Goal: Task Accomplishment & Management: Use online tool/utility

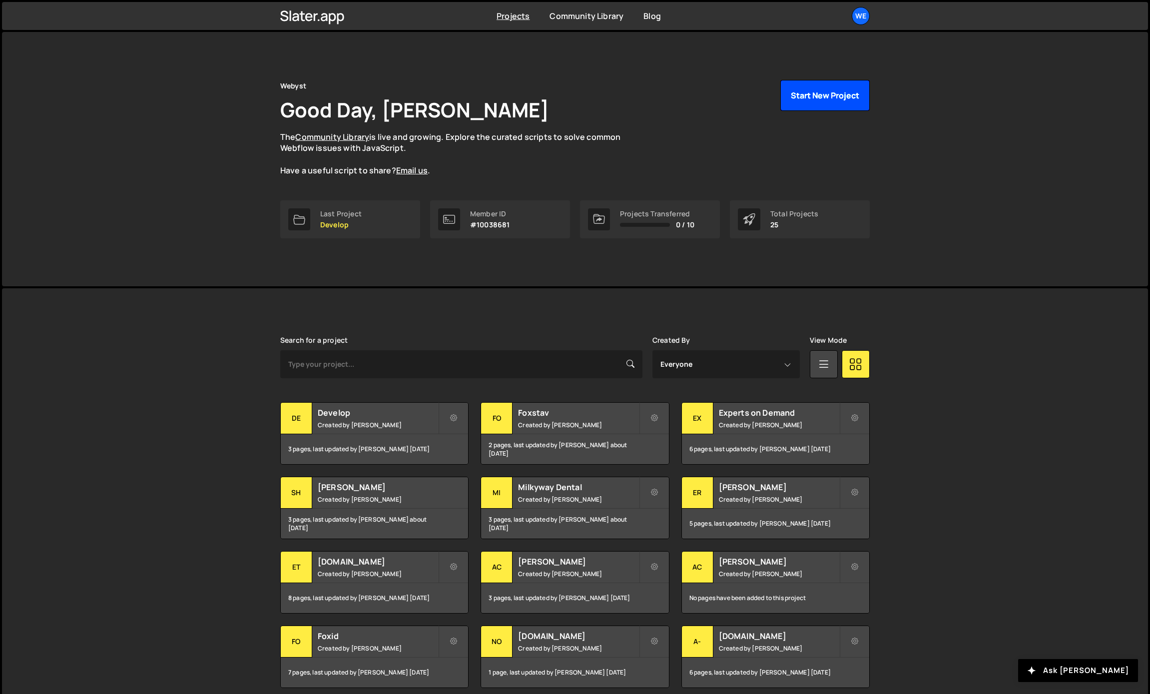
click at [823, 97] on button "Start New Project" at bounding box center [825, 95] width 89 height 31
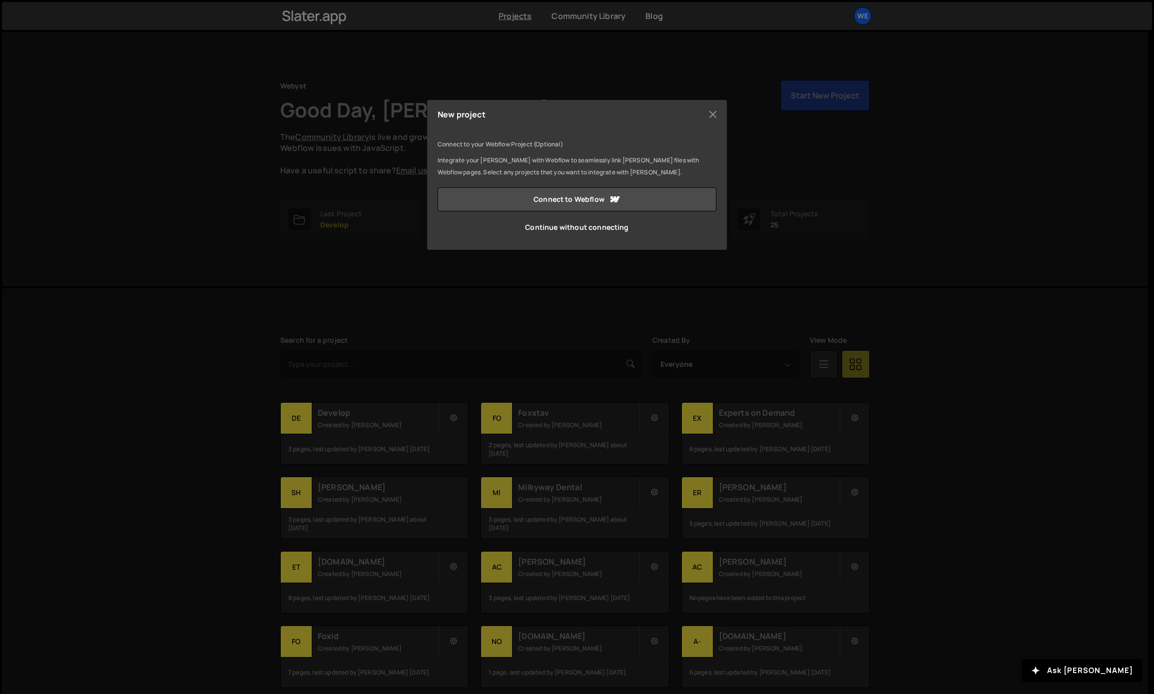
click at [535, 224] on link "Continue without connecting" at bounding box center [577, 227] width 279 height 24
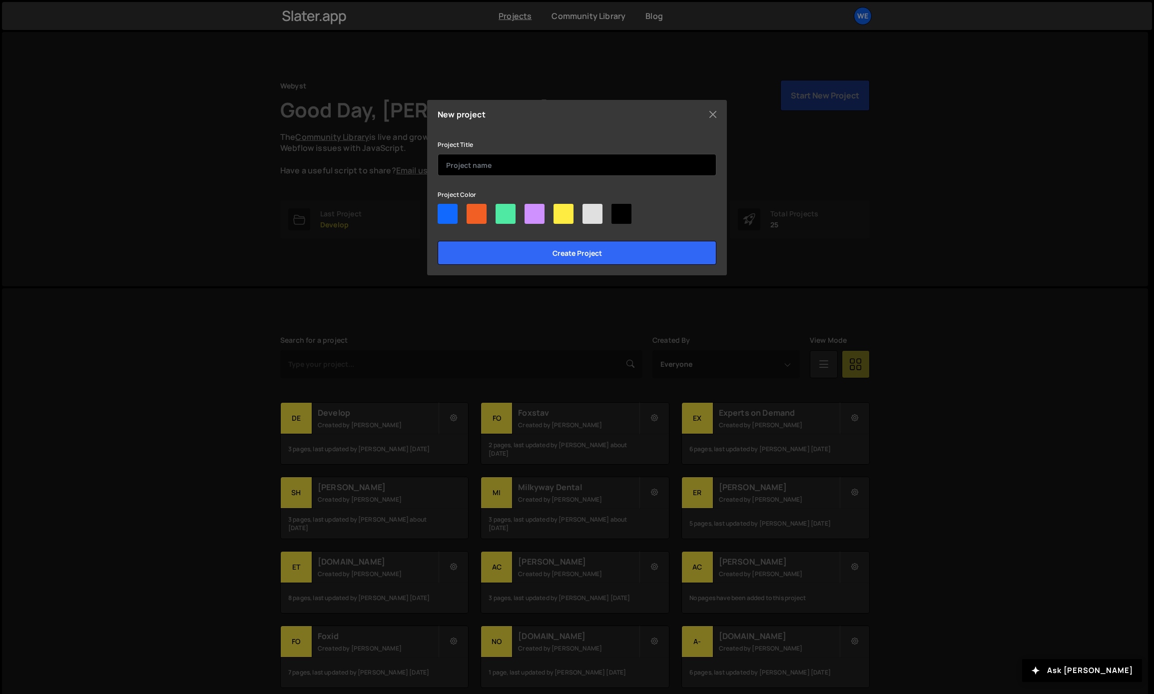
click at [472, 156] on input "text" at bounding box center [577, 165] width 279 height 22
type input "Webyst Big"
click at [454, 215] on div at bounding box center [448, 214] width 20 height 20
click at [444, 210] on input"] "radio" at bounding box center [441, 207] width 6 height 6
radio input"] "true"
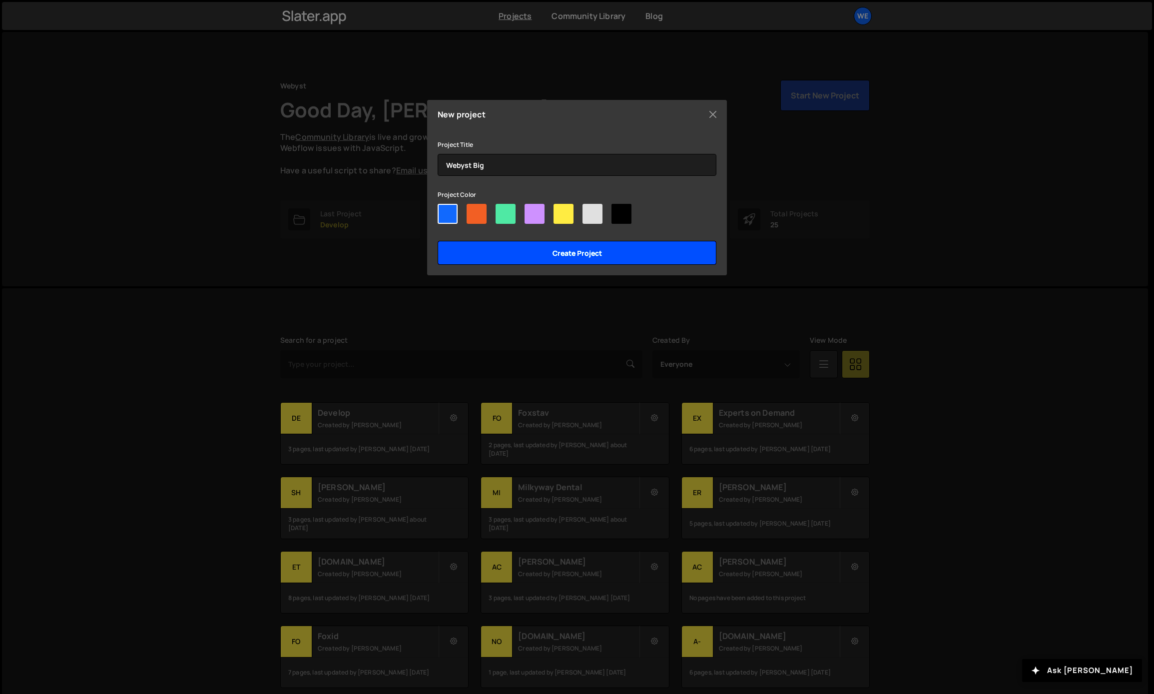
click at [520, 261] on input "Create project" at bounding box center [577, 253] width 279 height 24
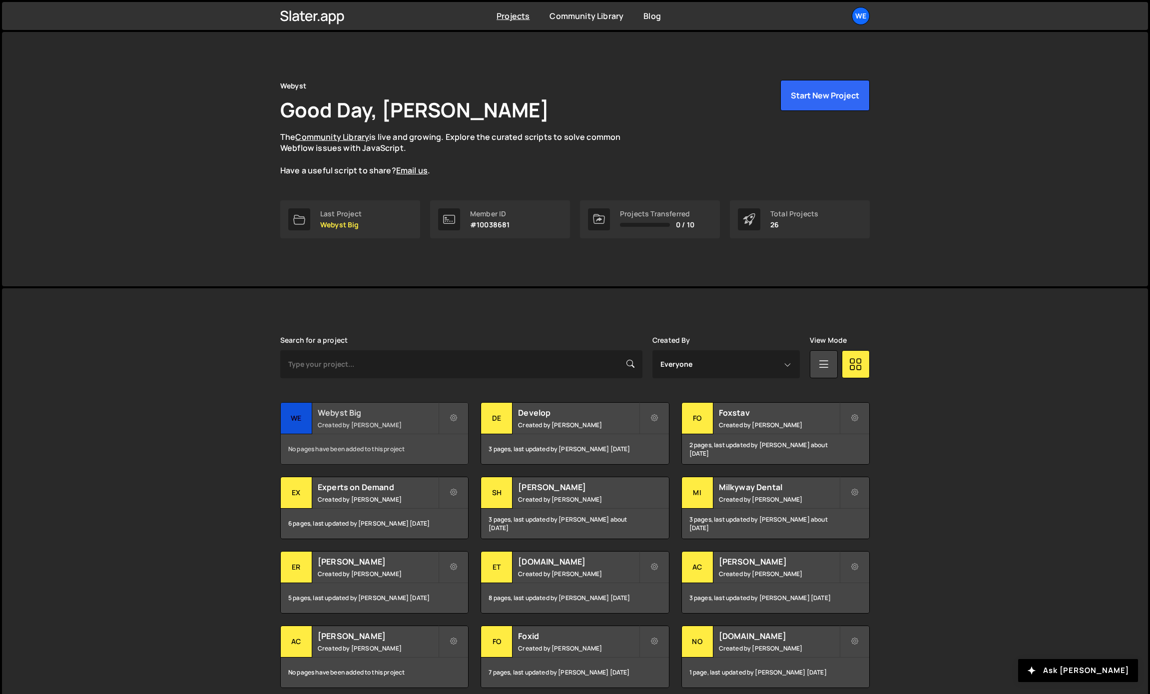
click at [346, 417] on h2 "Webyst Big" at bounding box center [378, 412] width 120 height 11
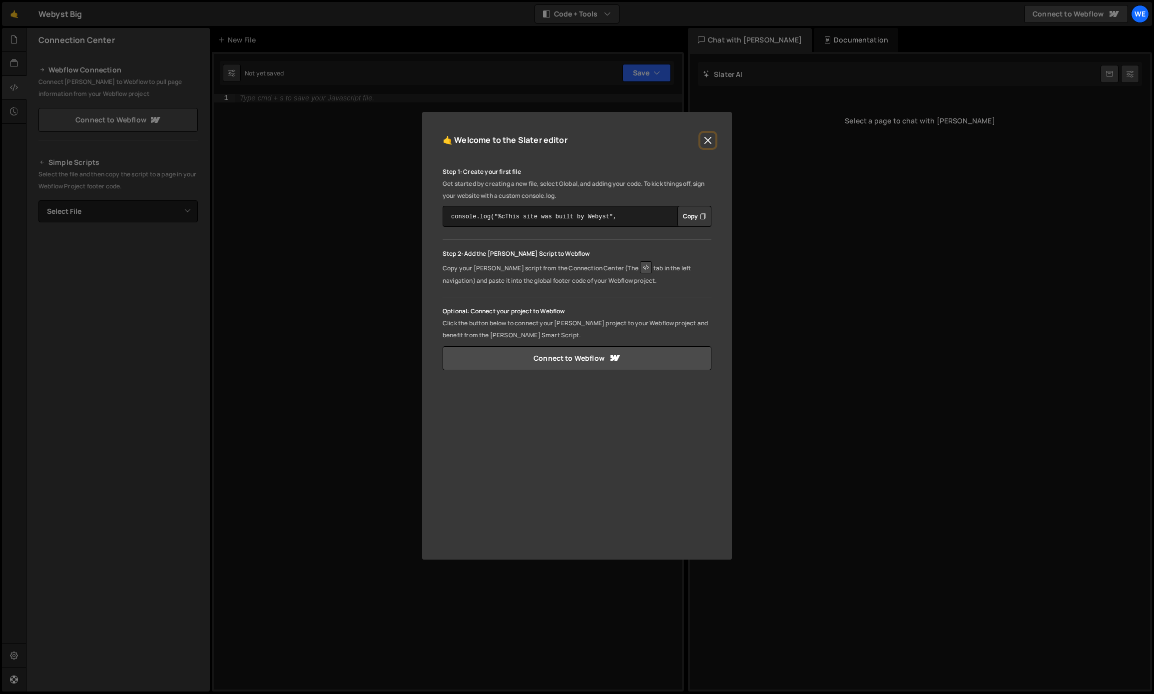
click at [708, 139] on button "Close" at bounding box center [708, 140] width 15 height 15
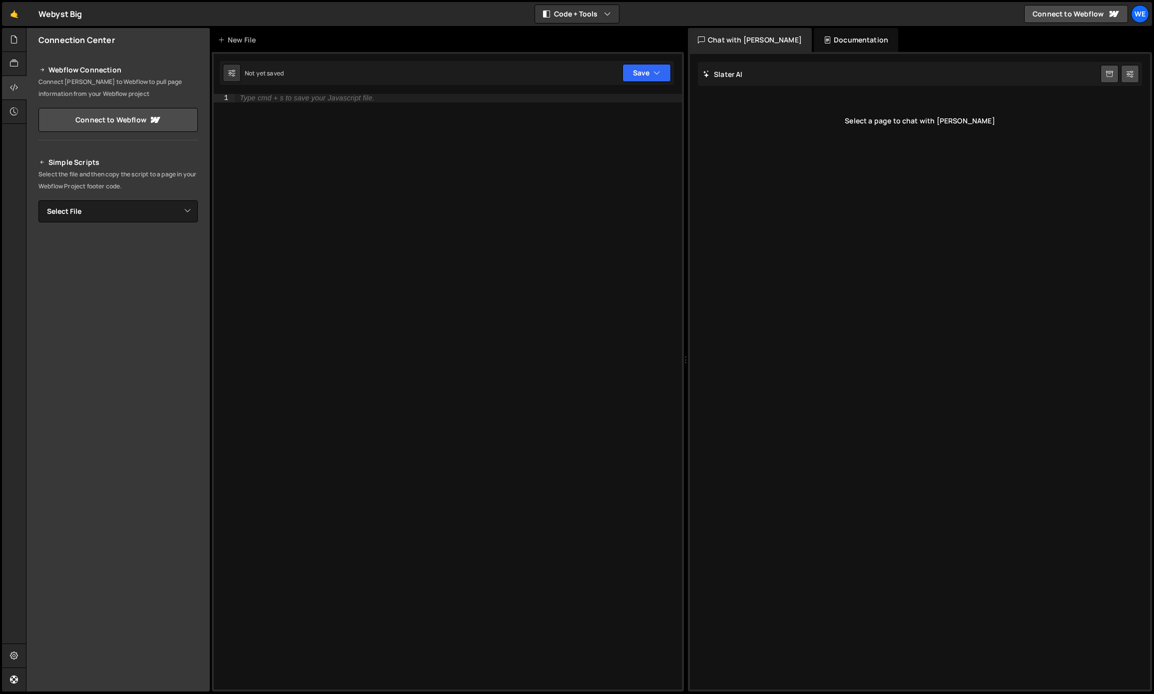
click at [393, 183] on div "Type cmd + s to save your Javascript file." at bounding box center [458, 400] width 447 height 612
paste textarea "});"
type textarea "});"
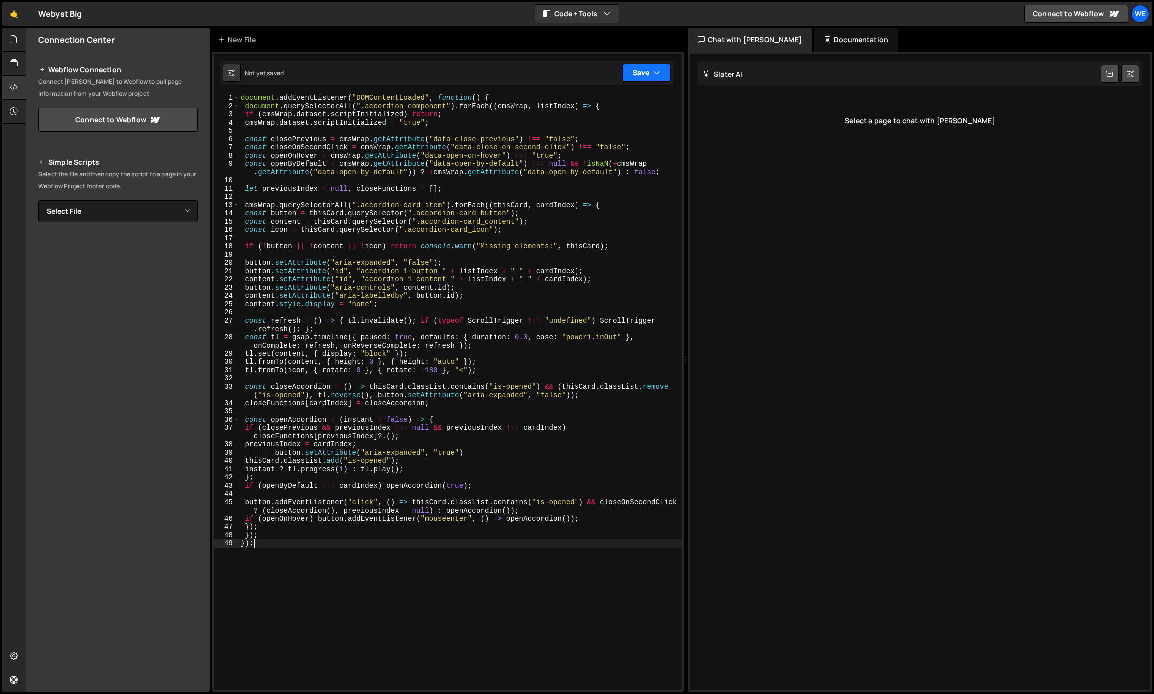
click at [645, 76] on button "Save" at bounding box center [647, 73] width 48 height 18
click at [600, 136] on div "Not published" at bounding box center [613, 141] width 104 height 12
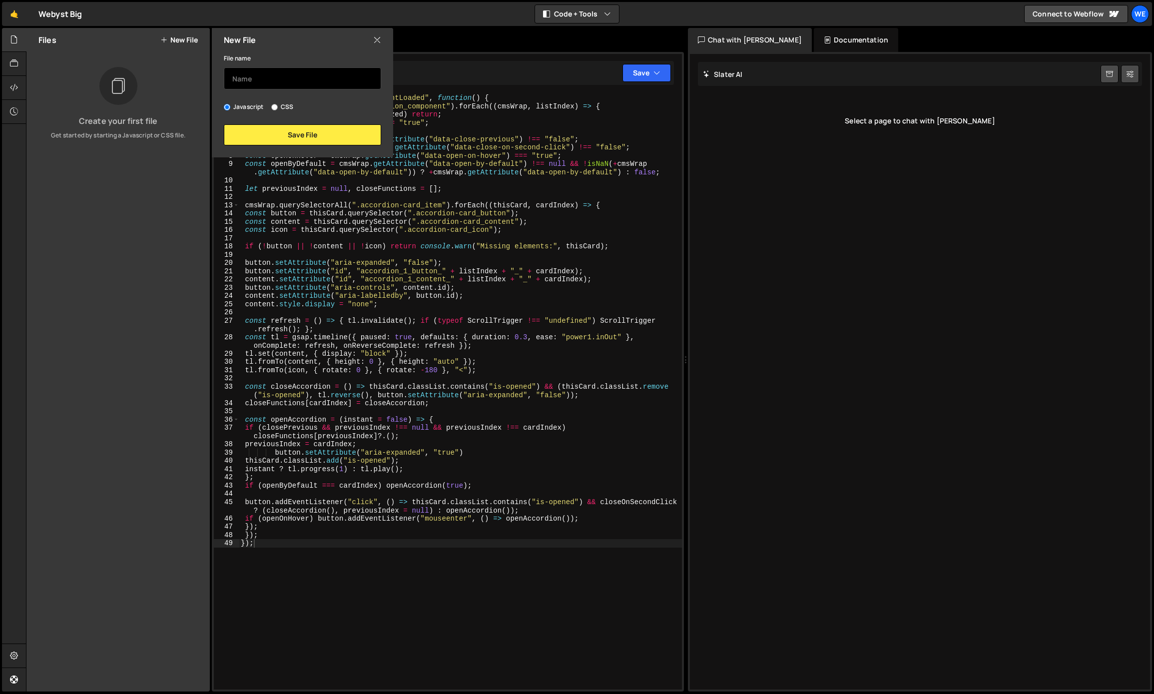
click at [240, 74] on input "text" at bounding box center [302, 78] width 157 height 22
type input "Accordion"
click at [261, 122] on div "File name Accordion Javascript CSS Save File" at bounding box center [302, 98] width 181 height 93
click at [264, 133] on button "Save File" at bounding box center [302, 134] width 157 height 21
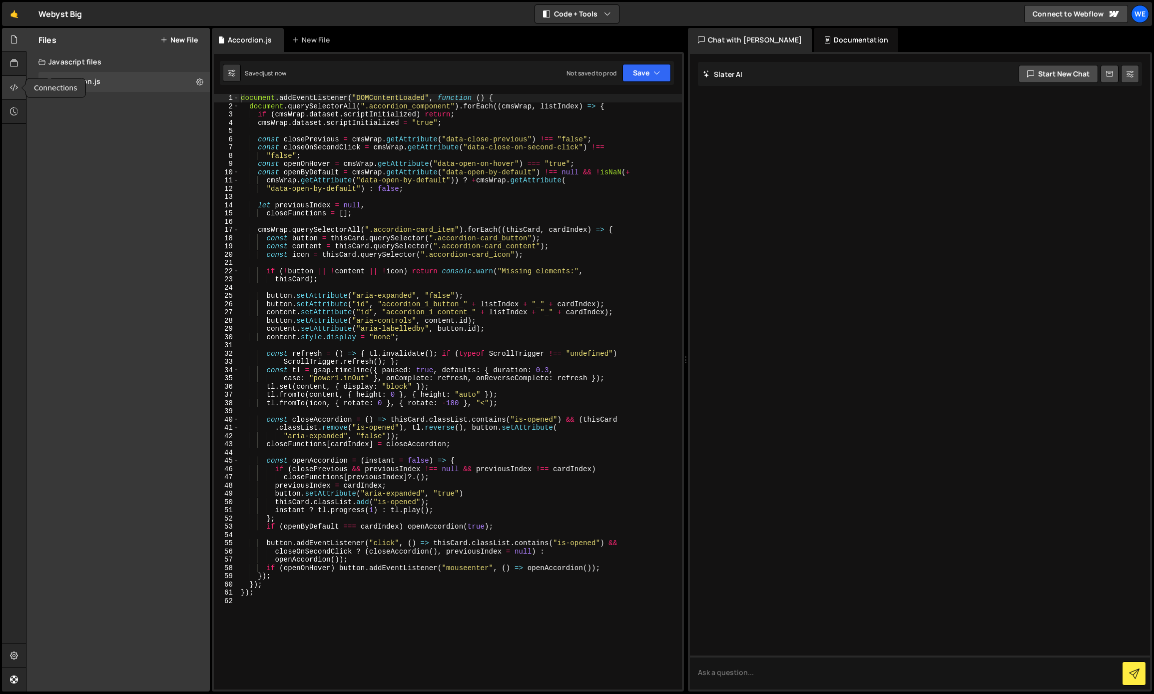
click at [21, 84] on div at bounding box center [14, 88] width 24 height 24
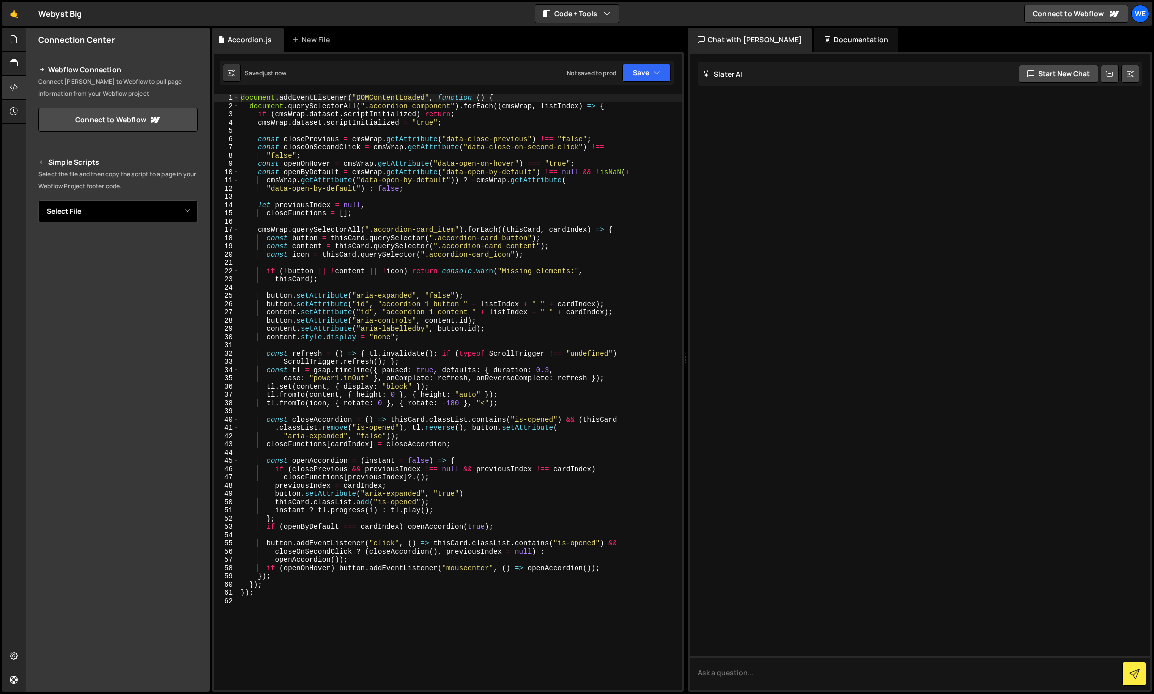
click at [101, 217] on select "Select File Accordion.js" at bounding box center [117, 211] width 159 height 22
select select "47351"
click at [38, 200] on select "Select File Accordion.js" at bounding box center [117, 211] width 159 height 22
click at [189, 244] on button "Button group with nested dropdown" at bounding box center [191, 245] width 14 height 21
click at [167, 276] on link "Copy Production js" at bounding box center [155, 278] width 83 height 14
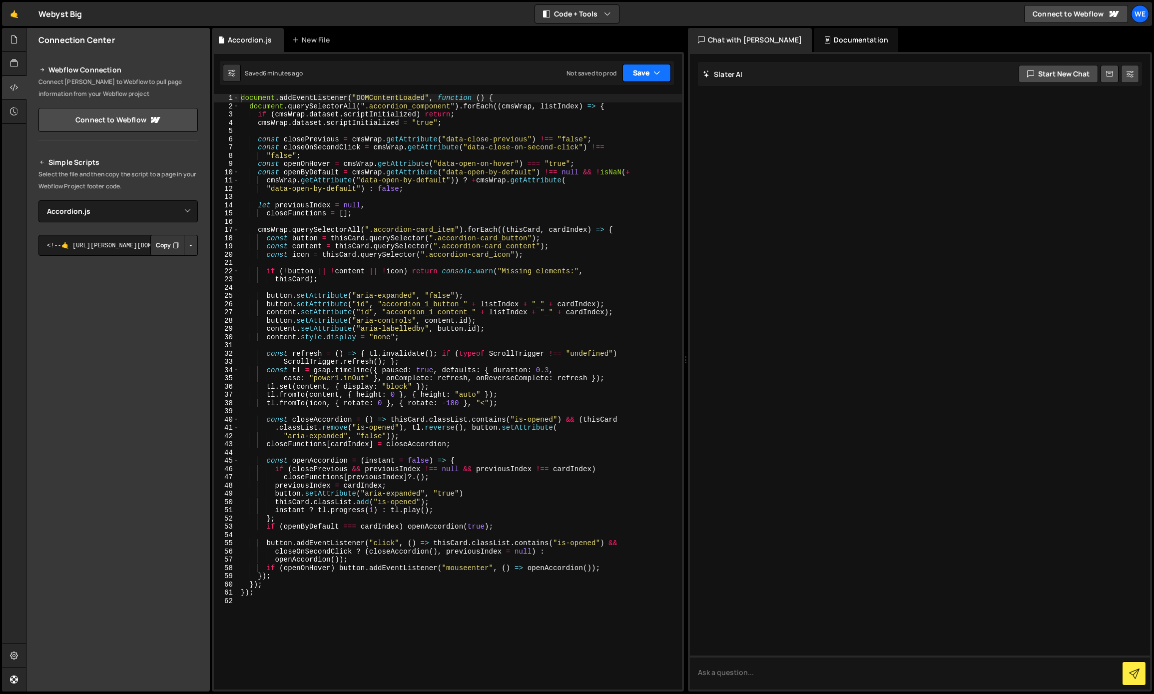
click at [646, 72] on button "Save" at bounding box center [647, 73] width 48 height 18
click at [615, 137] on div "Not saved to prod" at bounding box center [613, 141] width 104 height 12
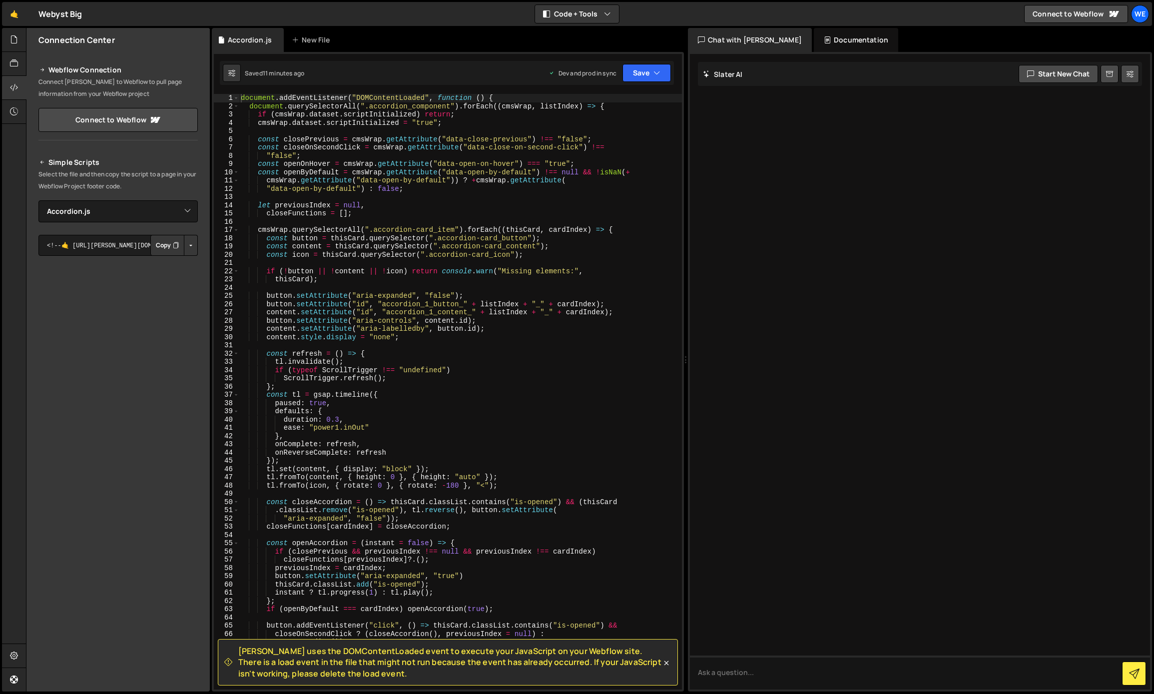
click at [481, 371] on div "document . addEventListener ( "DOMContentLoaded" , function ( ) { document . qu…" at bounding box center [460, 400] width 443 height 612
click at [433, 314] on div "document . addEventListener ( "DOMContentLoaded" , function ( ) { document . qu…" at bounding box center [460, 400] width 443 height 612
click at [429, 304] on div "document . addEventListener ( "DOMContentLoaded" , function ( ) { document . qu…" at bounding box center [460, 400] width 443 height 612
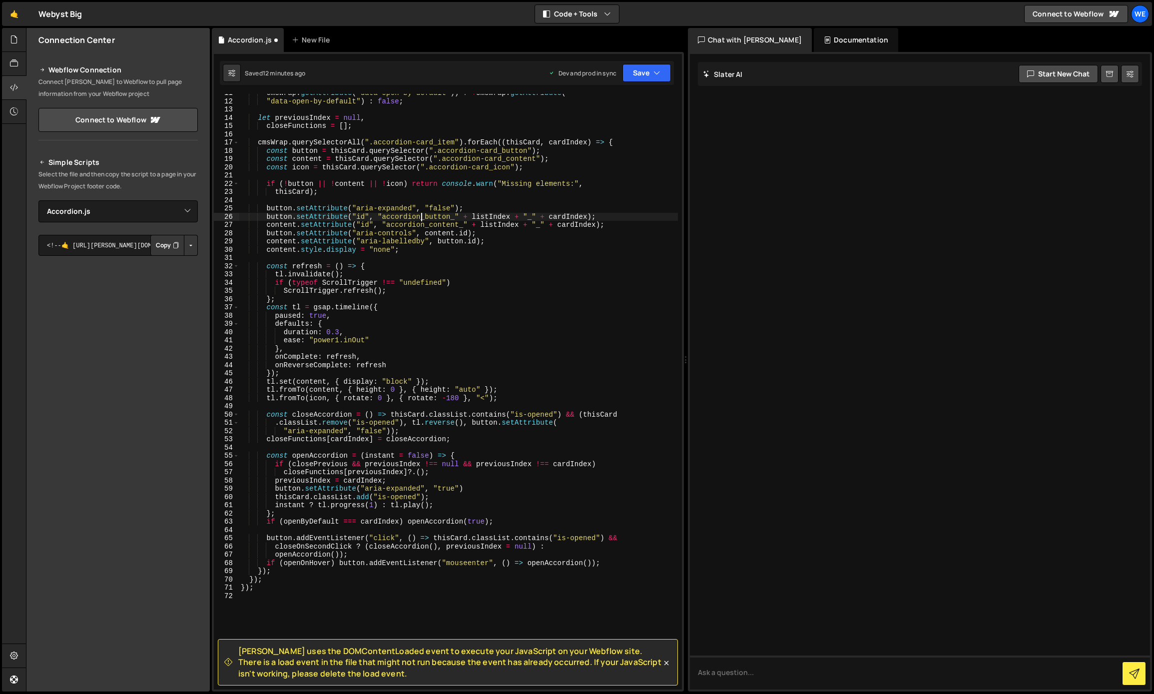
scroll to position [87, 0]
click at [624, 77] on button "Save" at bounding box center [647, 73] width 48 height 18
click at [604, 140] on div "12 minutes ago" at bounding box center [599, 140] width 41 height 8
click at [430, 351] on div "cmsWrap . getAttribute ( "data-open-by-default" )) ? + cmsWrap . getAttribute (…" at bounding box center [458, 395] width 439 height 612
click at [429, 401] on div "cmsWrap . getAttribute ( "data-open-by-default" )) ? + cmsWrap . getAttribute (…" at bounding box center [458, 395] width 439 height 612
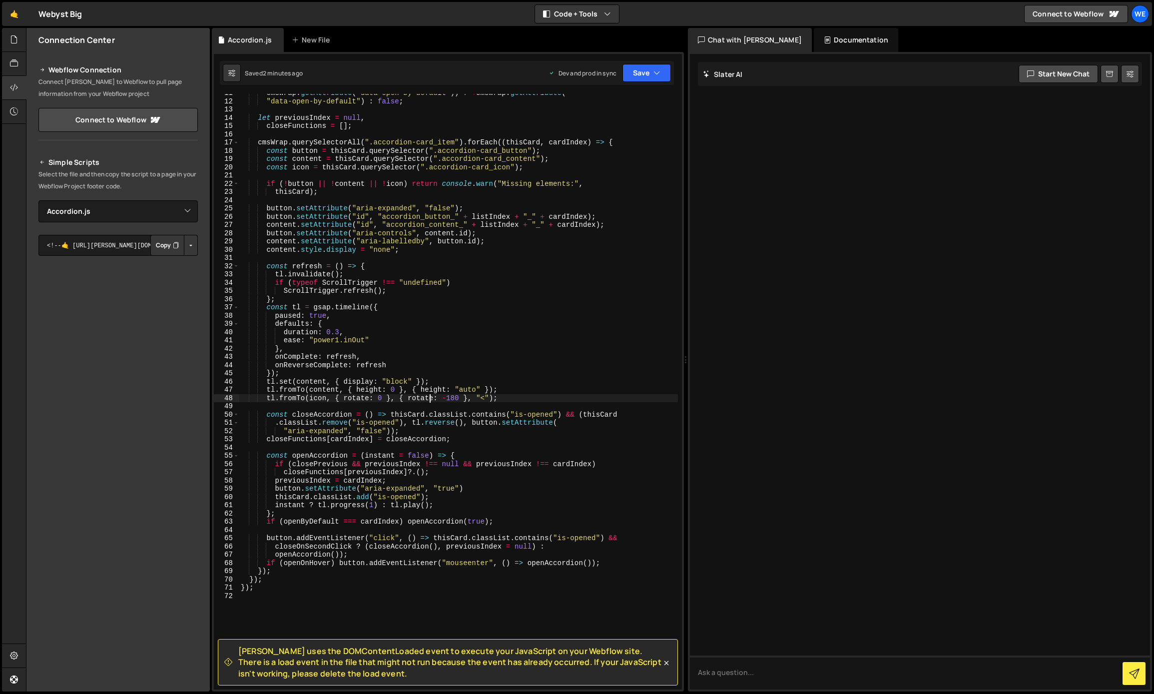
click at [456, 397] on div "cmsWrap . getAttribute ( "data-open-by-default" )) ? + cmsWrap . getAttribute (…" at bounding box center [458, 395] width 439 height 612
click at [643, 76] on button "Save" at bounding box center [647, 73] width 48 height 18
click at [603, 128] on div "Save to Production S" at bounding box center [613, 130] width 104 height 10
click at [357, 358] on div "cmsWrap . getAttribute ( "data-open-by-default" )) ? + cmsWrap . getAttribute (…" at bounding box center [458, 395] width 439 height 612
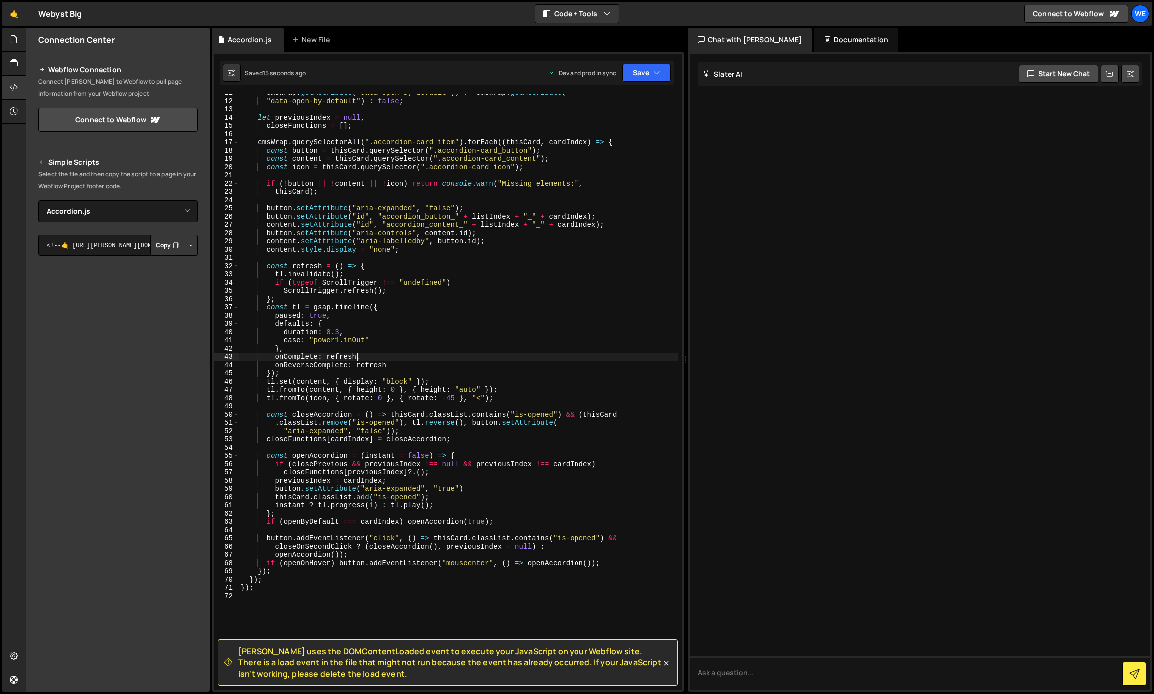
type textarea "});"
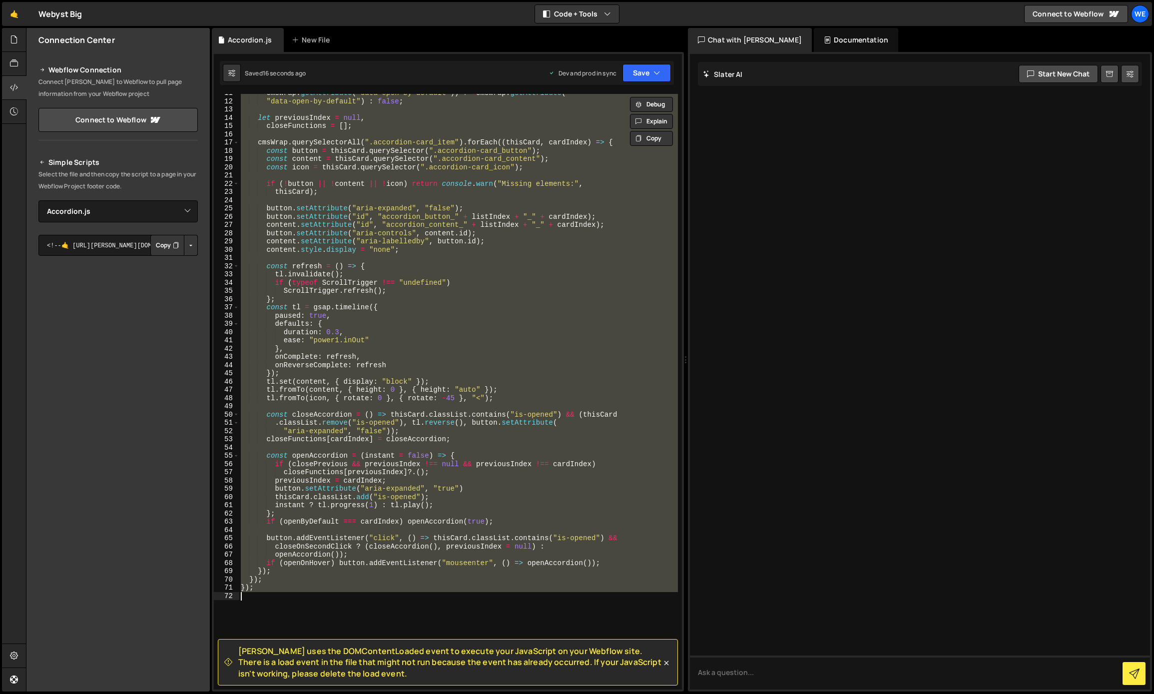
scroll to position [0, 0]
click at [284, 596] on div "cmsWrap . getAttribute ( "data-open-by-default" )) ? + cmsWrap . getAttribute (…" at bounding box center [458, 392] width 439 height 596
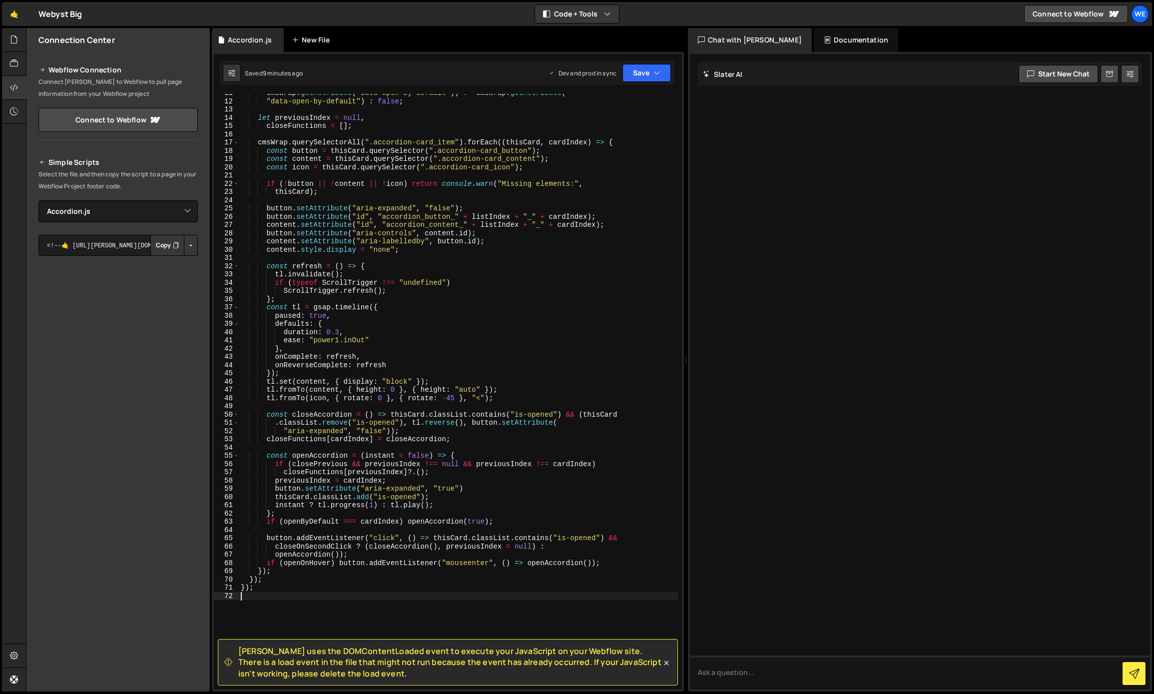
click at [316, 43] on div "New File" at bounding box center [313, 40] width 42 height 10
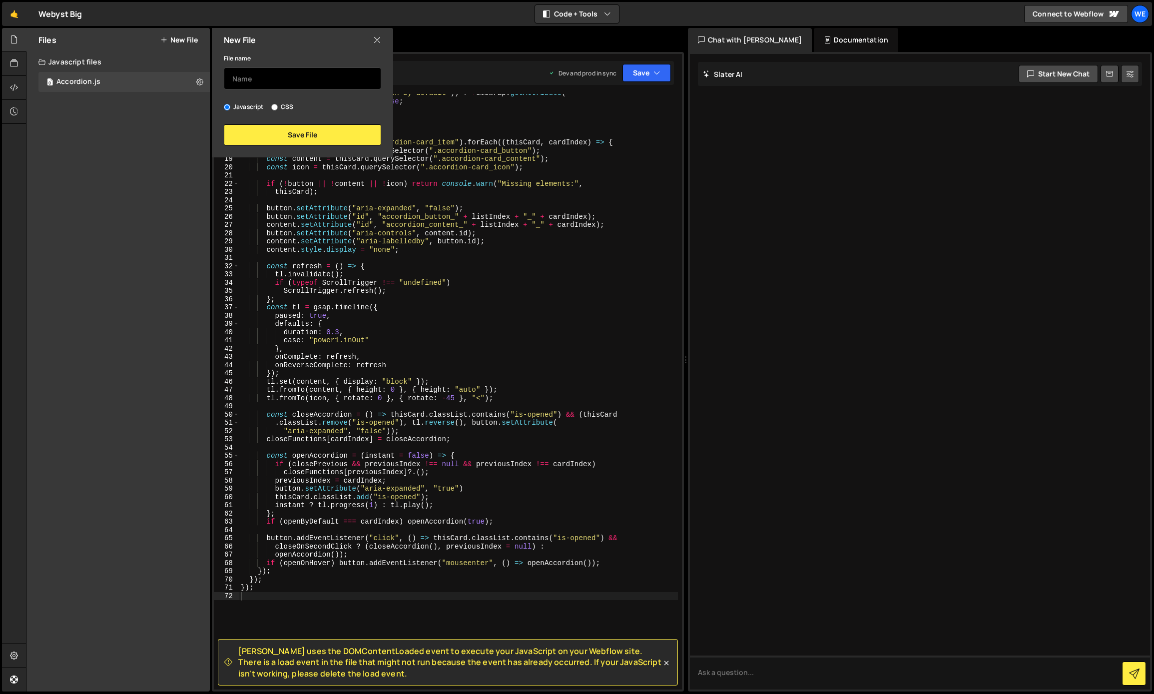
click at [296, 71] on input "text" at bounding box center [302, 78] width 157 height 22
click at [295, 72] on input "text" at bounding box center [302, 78] width 157 height 22
type input "FAQ Schema"
click at [322, 136] on button "Save File" at bounding box center [302, 134] width 157 height 21
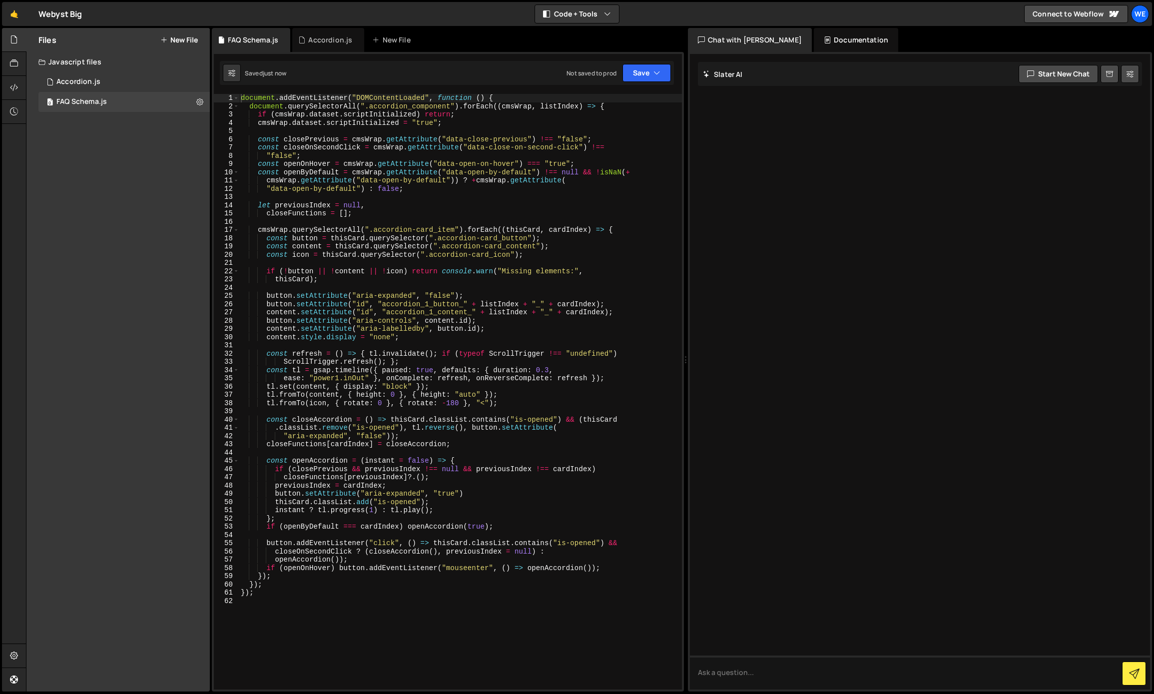
click at [329, 154] on div "document . addEventListener ( "DOMContentLoaded" , function ( ) { document . qu…" at bounding box center [460, 400] width 443 height 612
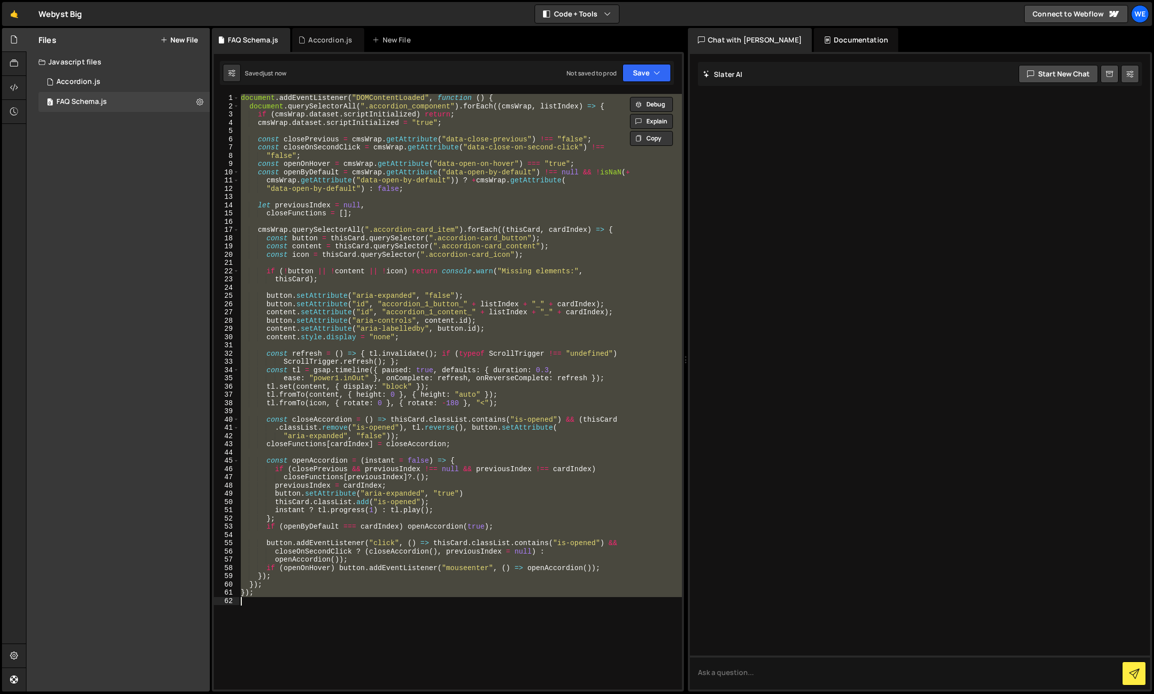
paste textarea
type textarea "});"
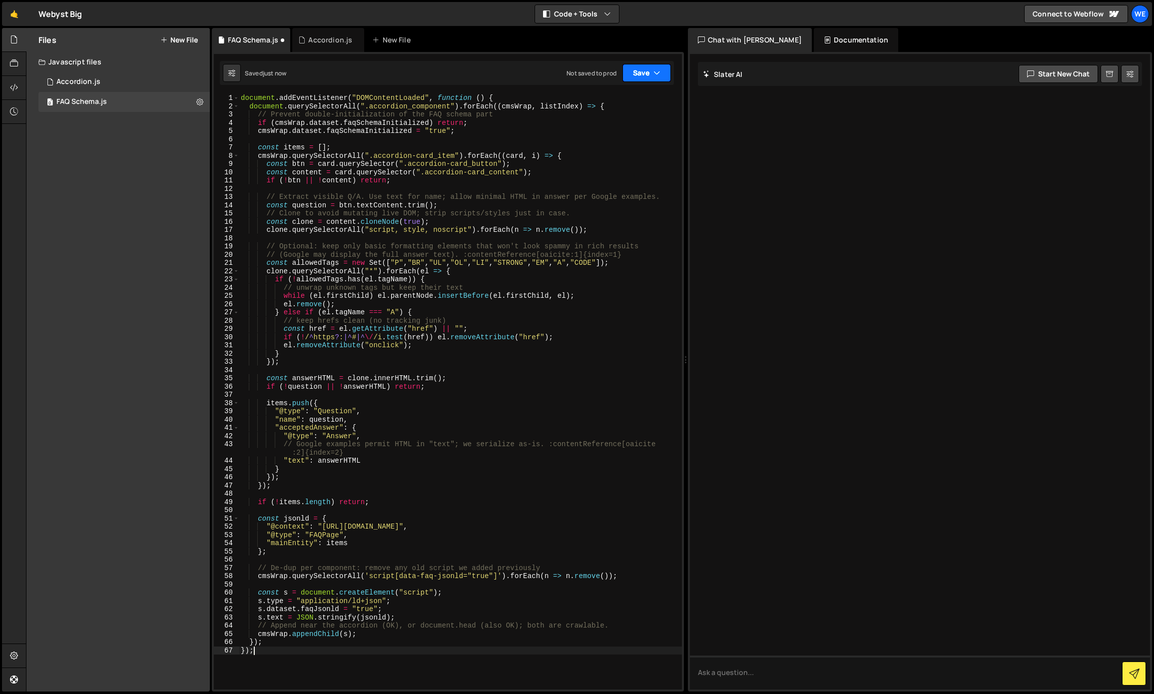
click at [646, 76] on button "Save" at bounding box center [647, 73] width 48 height 18
click at [601, 138] on div "Not saved to prod" at bounding box center [613, 141] width 104 height 12
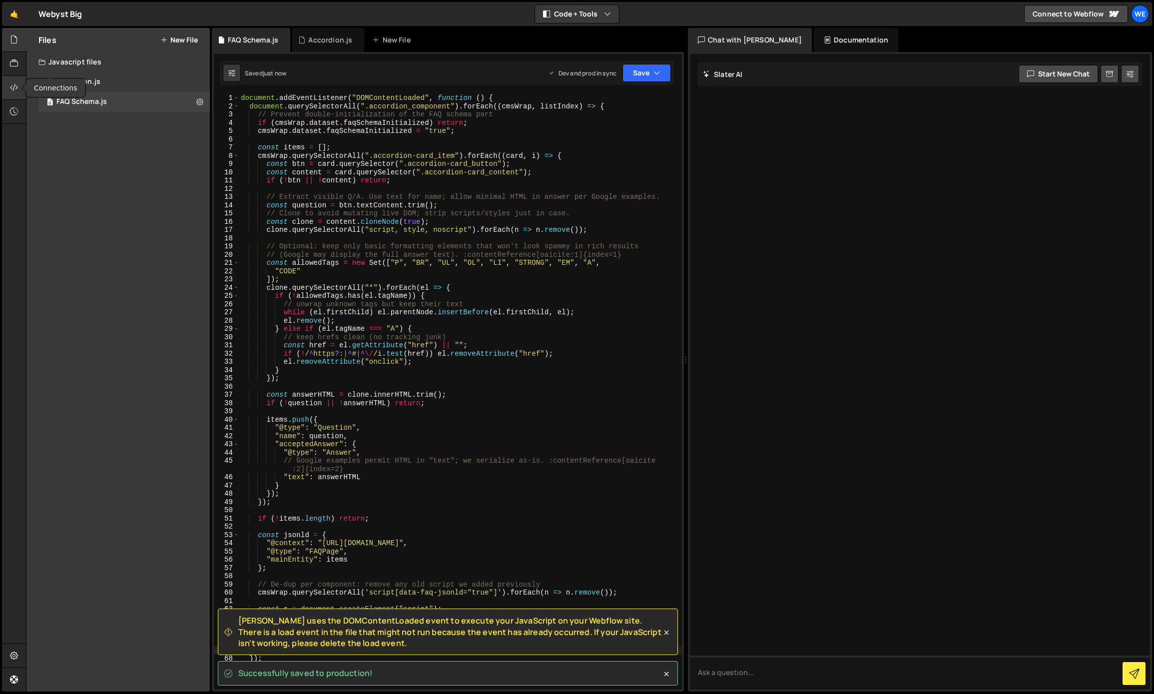
click at [20, 94] on div at bounding box center [14, 88] width 24 height 24
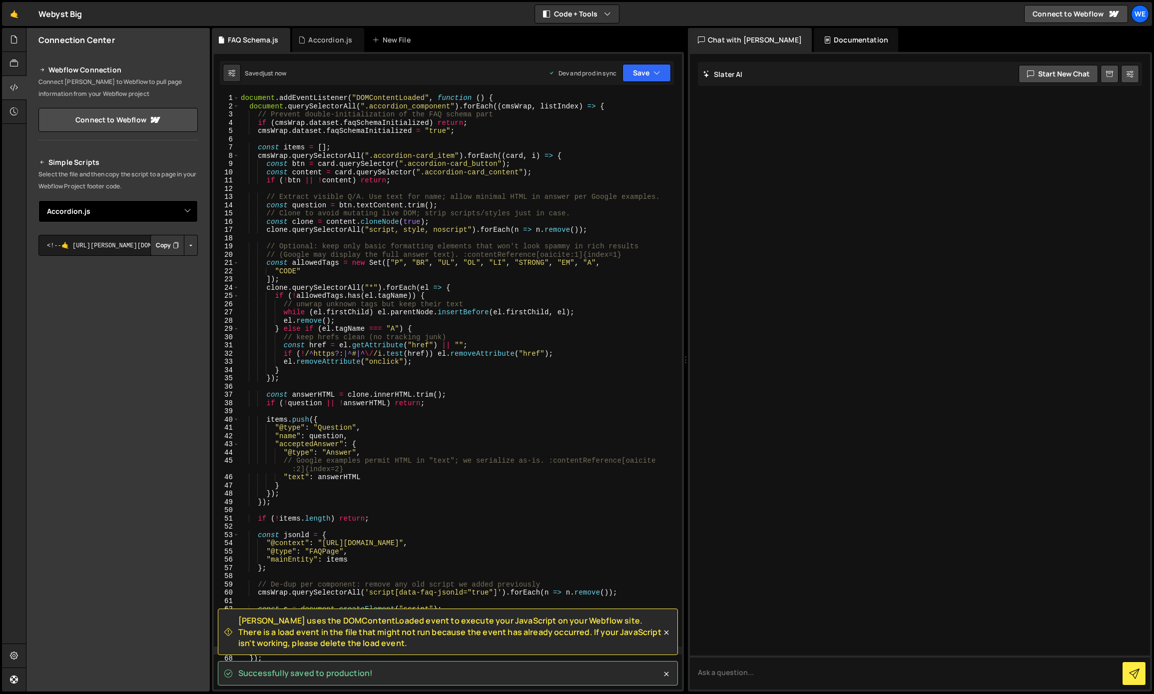
click at [90, 211] on select "Select File Accordion.js FAQ Schema.js" at bounding box center [117, 211] width 159 height 22
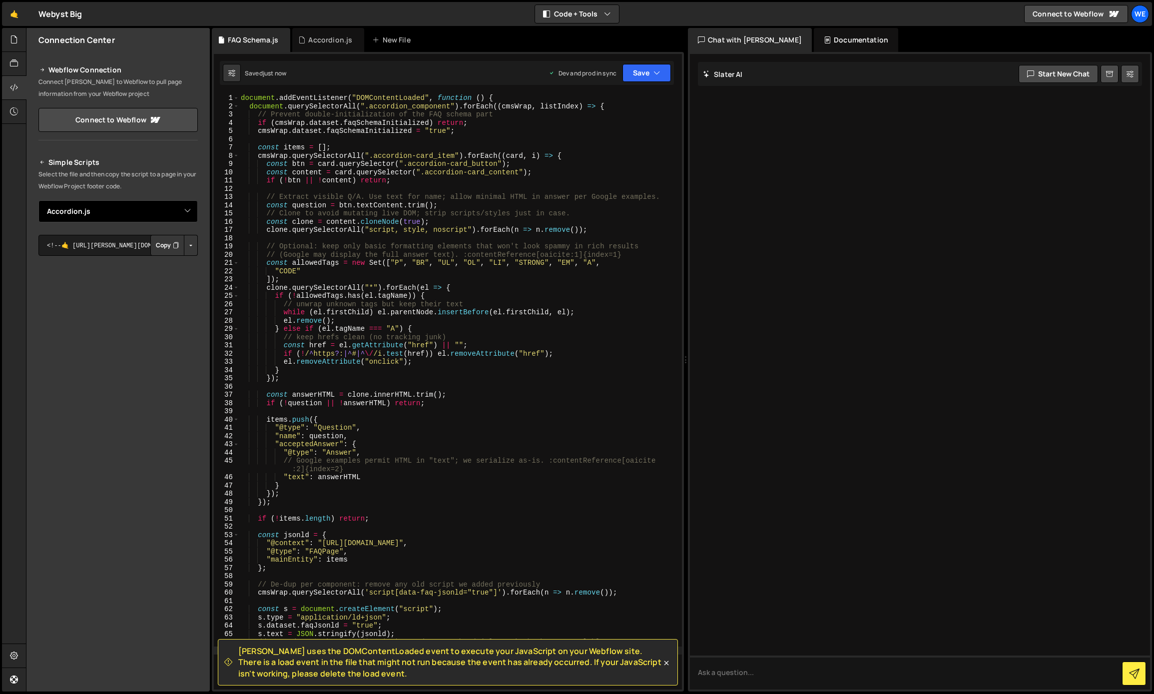
select select "47355"
click at [38, 200] on select "Select File Accordion.js FAQ Schema.js" at bounding box center [117, 211] width 159 height 22
click at [190, 247] on button "Button group with nested dropdown" at bounding box center [191, 245] width 14 height 21
click at [176, 273] on link "Copy Production js" at bounding box center [155, 278] width 83 height 14
